Goal: Task Accomplishment & Management: Use online tool/utility

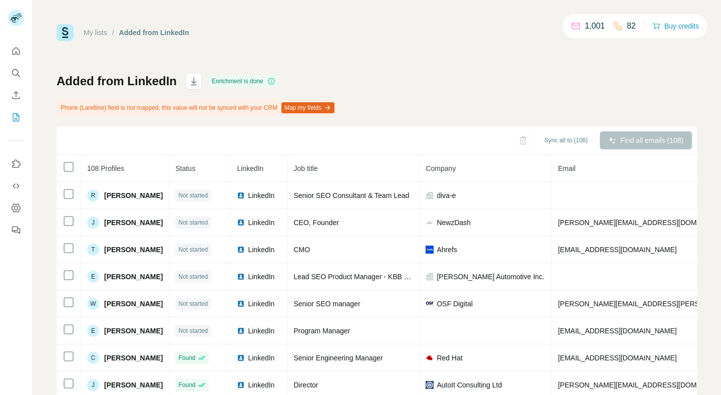
click at [70, 146] on div "Sync all to (108) Find all emails (108)" at bounding box center [377, 140] width 641 height 29
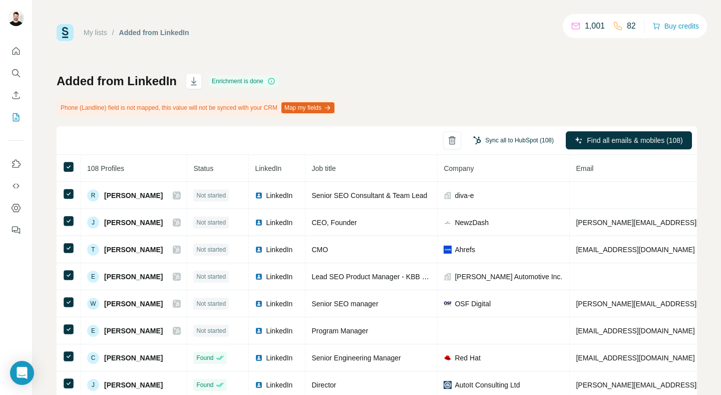
click at [498, 140] on button "Sync all to HubSpot (108)" at bounding box center [513, 140] width 95 height 15
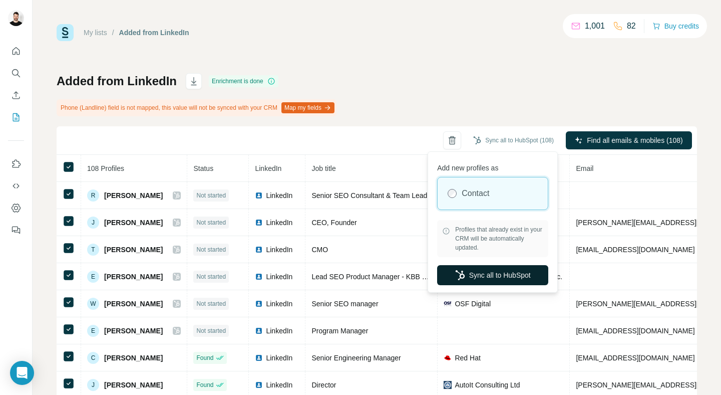
click at [506, 275] on button "Sync all to HubSpot" at bounding box center [492, 275] width 111 height 20
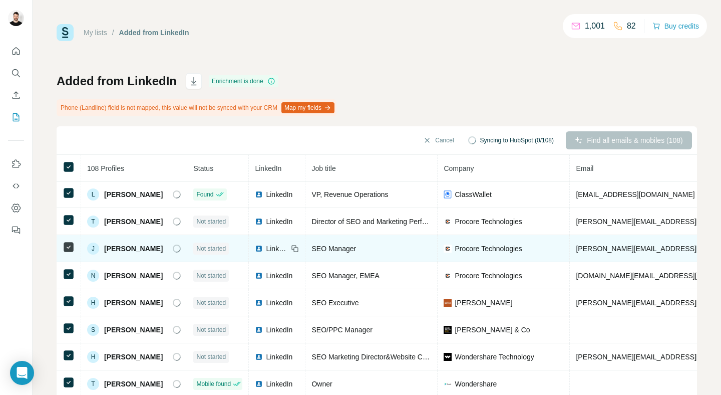
scroll to position [580, 0]
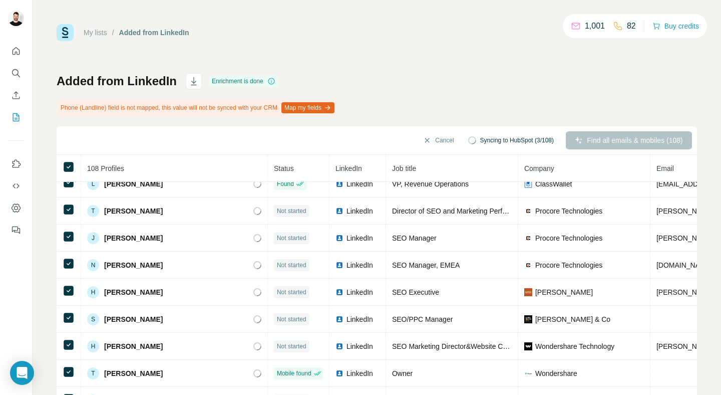
click at [430, 85] on div "Added from LinkedIn Enrichment is done Phone (Landline) field is not mapped, th…" at bounding box center [377, 246] width 641 height 346
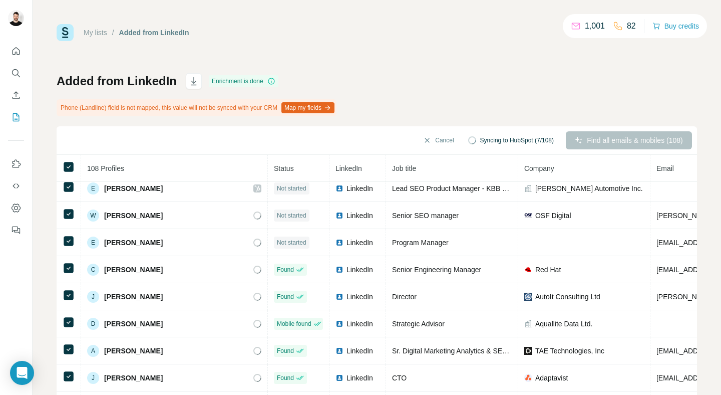
scroll to position [0, 0]
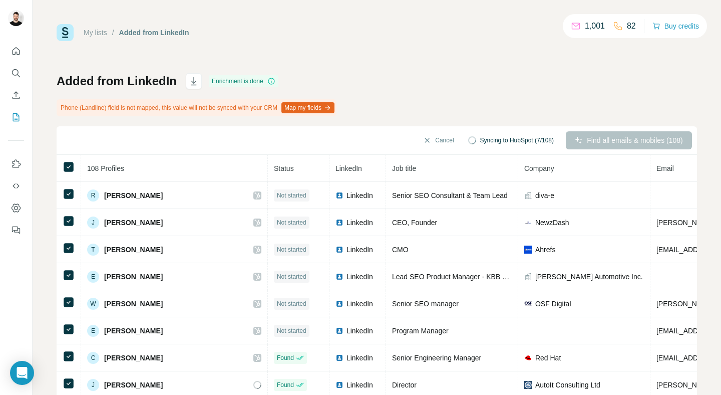
click at [480, 49] on div "My lists / Added from LinkedIn 1,001 82 Buy credits Added from LinkedIn Enrichm…" at bounding box center [377, 221] width 641 height 395
click at [358, 60] on div "My lists / Added from LinkedIn 1,001 82 Buy credits Added from LinkedIn Enrichm…" at bounding box center [377, 221] width 641 height 395
click at [485, 79] on div "Added from LinkedIn Enrichment is done Phone (Landline) field is not mapped, th…" at bounding box center [377, 246] width 641 height 346
click at [411, 42] on div "My lists / Added from LinkedIn 1,001 82 Buy credits Added from LinkedIn Enrichm…" at bounding box center [377, 221] width 641 height 395
click at [429, 77] on div "Added from LinkedIn Enrichment is done Phone (Landline) field is not mapped, th…" at bounding box center [377, 246] width 641 height 346
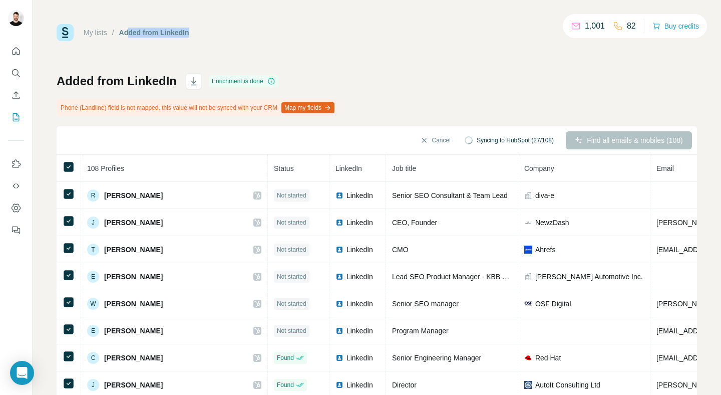
drag, startPoint x: 211, startPoint y: 32, endPoint x: 129, endPoint y: 37, distance: 81.8
click at [129, 37] on div "My lists / Added from LinkedIn 1,001 82 Buy credits" at bounding box center [377, 32] width 641 height 17
click at [129, 37] on div "Added from LinkedIn" at bounding box center [154, 33] width 70 height 10
